Goal: Navigation & Orientation: Understand site structure

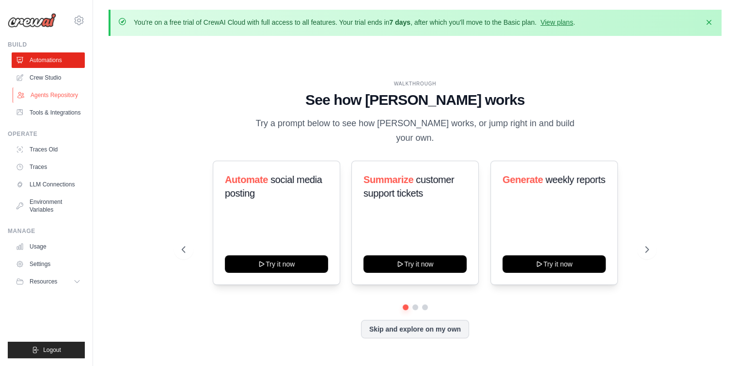
click at [43, 99] on link "Agents Repository" at bounding box center [49, 95] width 73 height 16
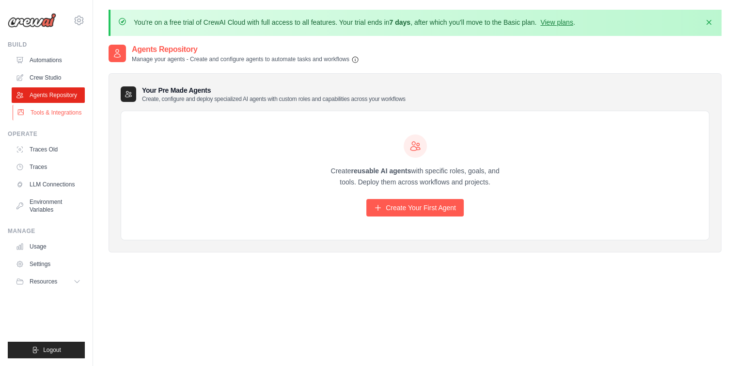
click at [63, 113] on link "Tools & Integrations" at bounding box center [49, 113] width 73 height 16
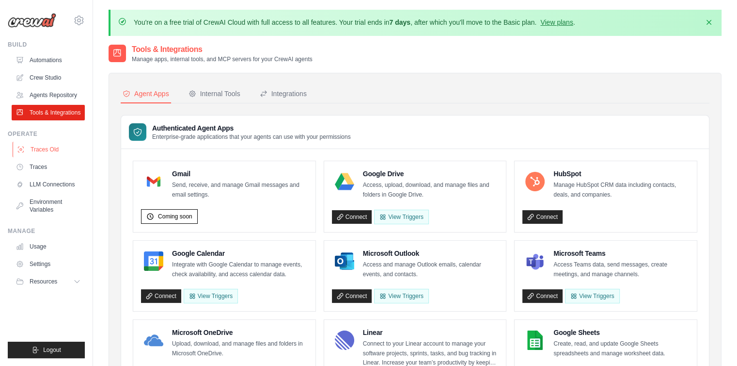
click at [46, 153] on link "Traces Old" at bounding box center [49, 150] width 73 height 16
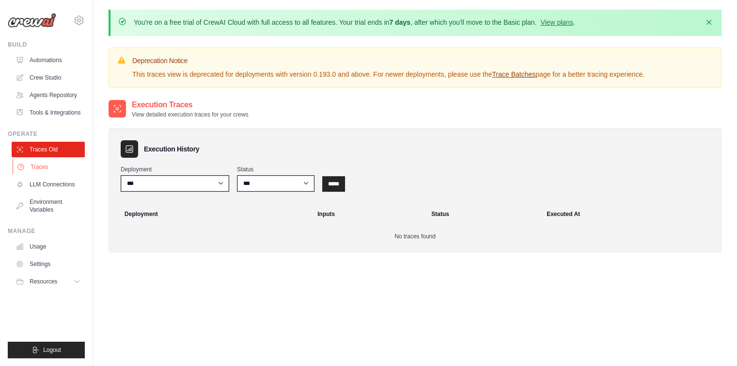
click at [47, 167] on link "Traces" at bounding box center [49, 167] width 73 height 16
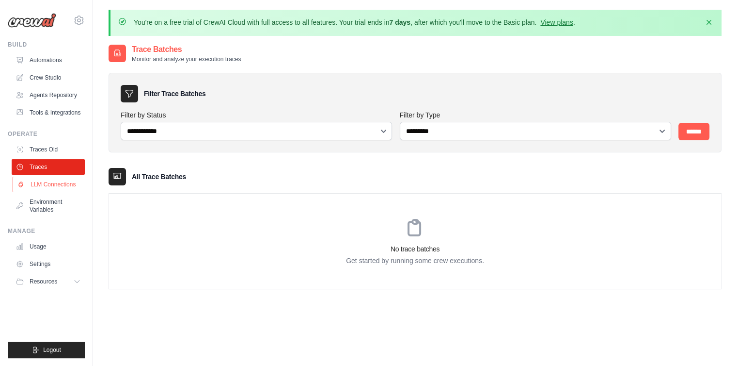
click at [47, 177] on link "LLM Connections" at bounding box center [49, 184] width 73 height 16
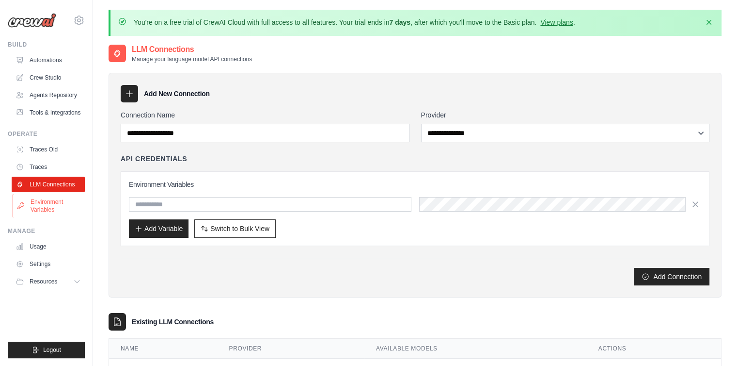
click at [47, 205] on link "Environment Variables" at bounding box center [49, 205] width 73 height 23
